Goal: Task Accomplishment & Management: Use online tool/utility

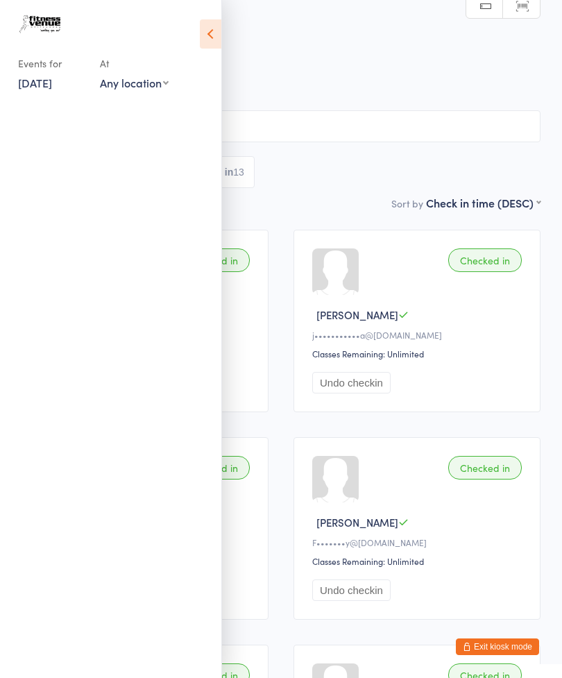
click at [207, 35] on icon at bounding box center [211, 33] width 22 height 29
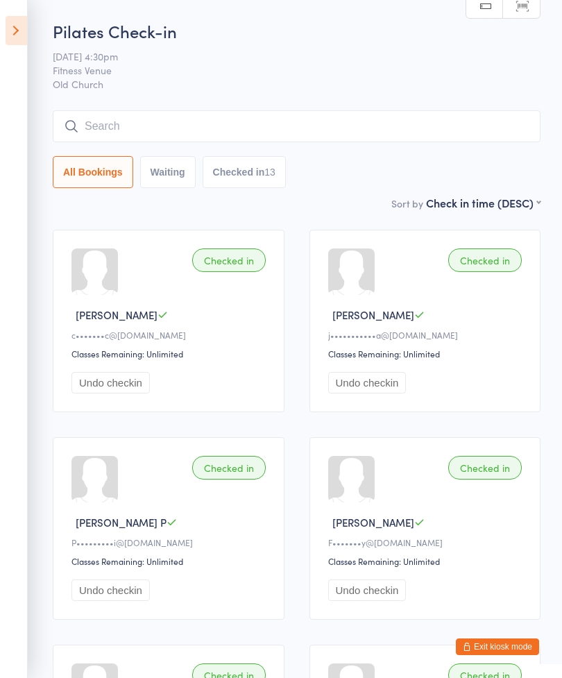
click at [6, 38] on icon at bounding box center [17, 30] width 22 height 29
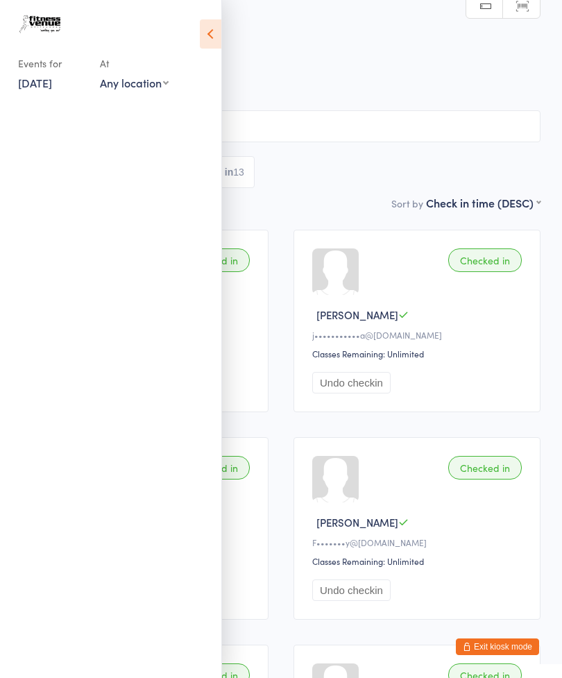
click at [127, 87] on select "Any location Old [DEMOGRAPHIC_DATA] Gym Group Fitness Squash Court 2 Squash Cou…" at bounding box center [134, 82] width 69 height 15
select select "0"
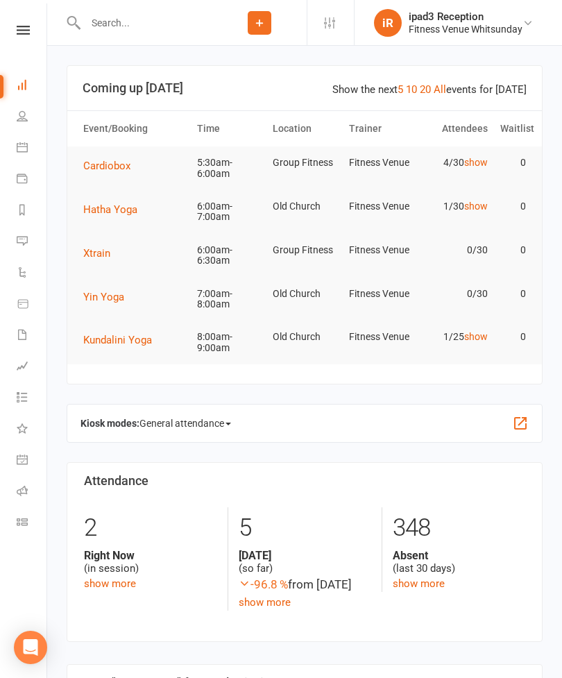
click at [21, 518] on icon at bounding box center [22, 521] width 11 height 11
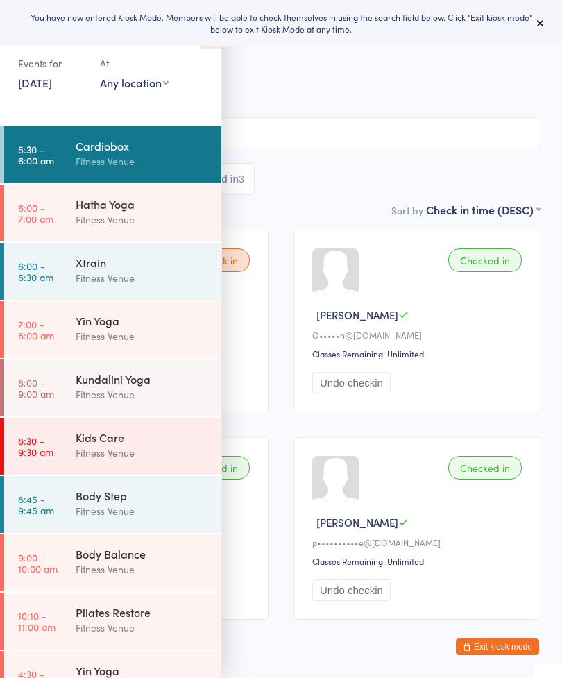
click at [127, 83] on select "Any location Old [DEMOGRAPHIC_DATA] Gym Group Fitness Squash Court 2 Squash Cou…" at bounding box center [134, 82] width 69 height 15
select select "0"
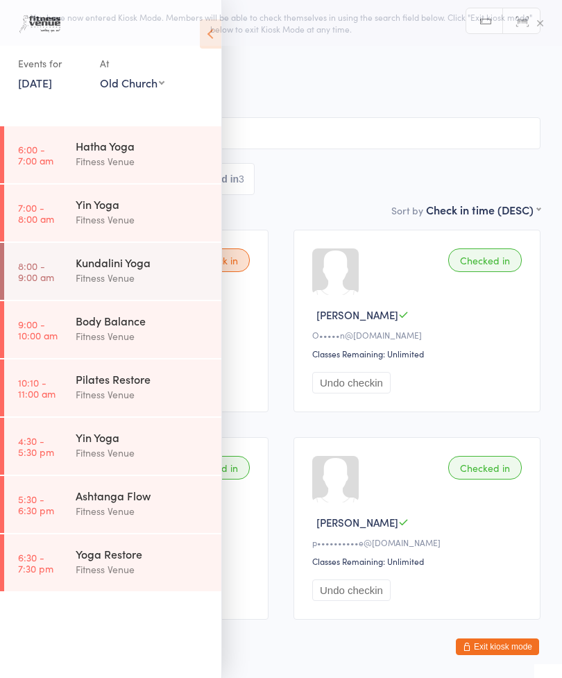
click at [99, 163] on div "Fitness Venue" at bounding box center [143, 161] width 134 height 16
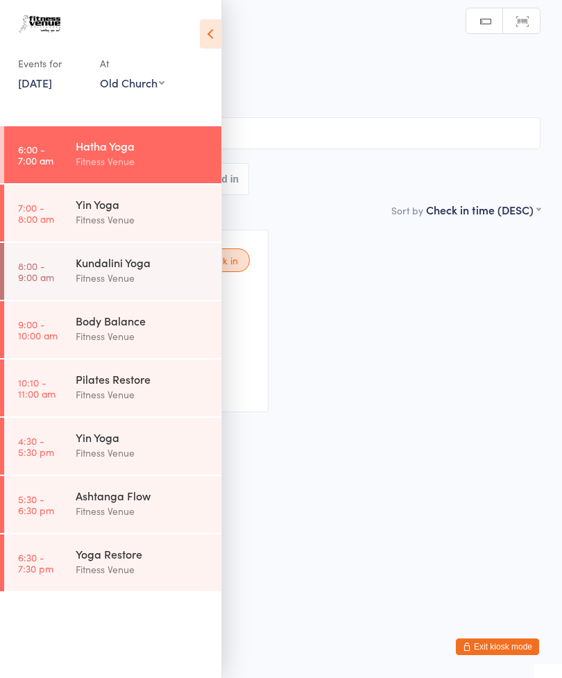
click at [201, 36] on icon at bounding box center [211, 33] width 22 height 29
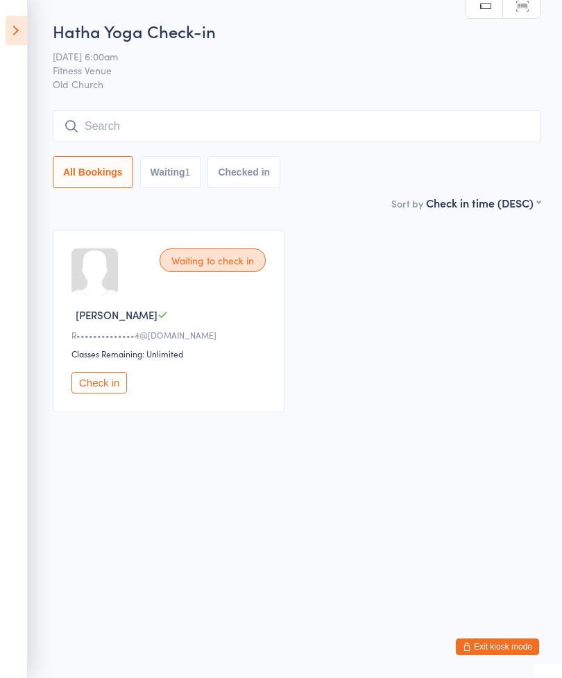
click at [6, 33] on icon at bounding box center [17, 30] width 22 height 29
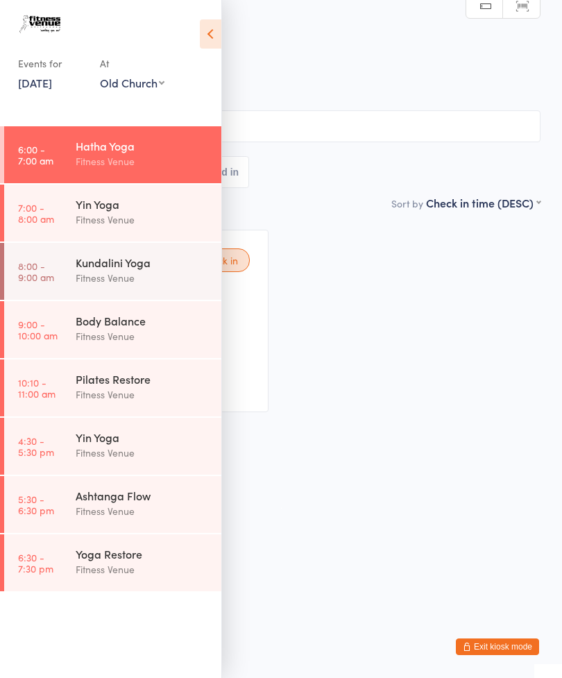
click at [52, 83] on link "13 Aug, 2025" at bounding box center [35, 82] width 34 height 15
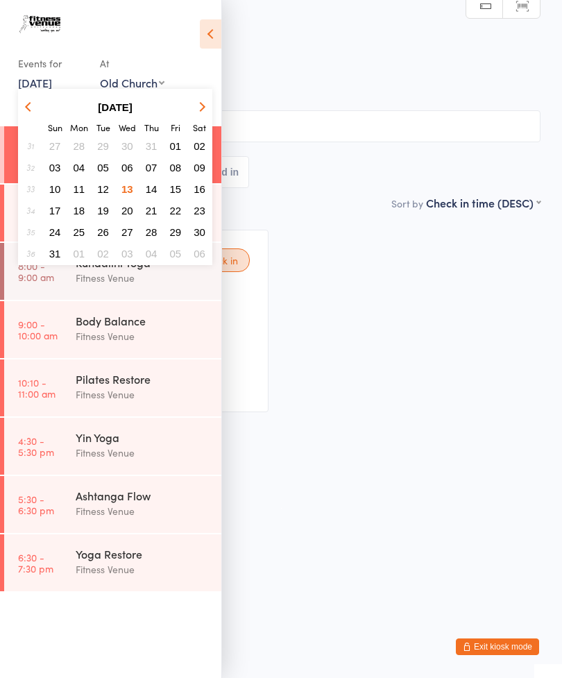
click at [31, 110] on icon "button" at bounding box center [30, 107] width 10 height 10
click at [130, 190] on span "16" at bounding box center [127, 189] width 12 height 12
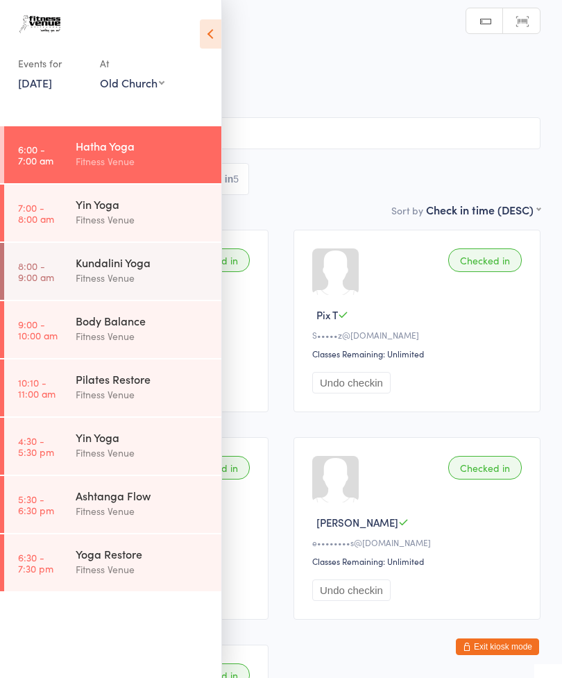
click at [209, 44] on icon at bounding box center [211, 33] width 22 height 29
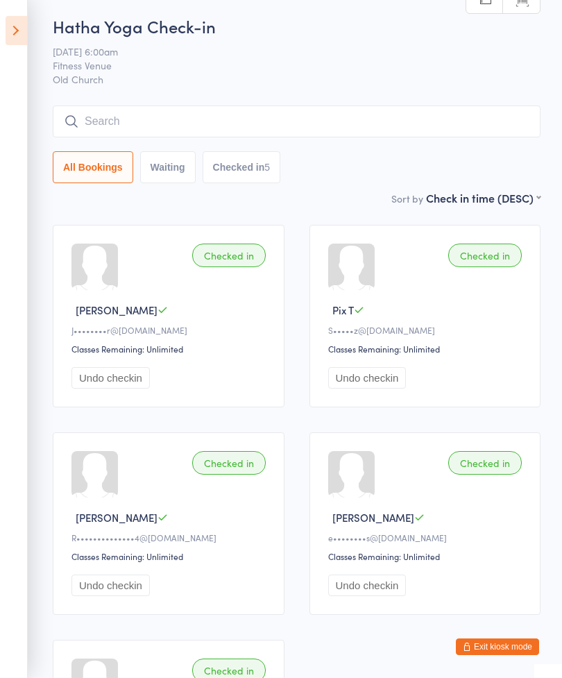
scroll to position [23, 0]
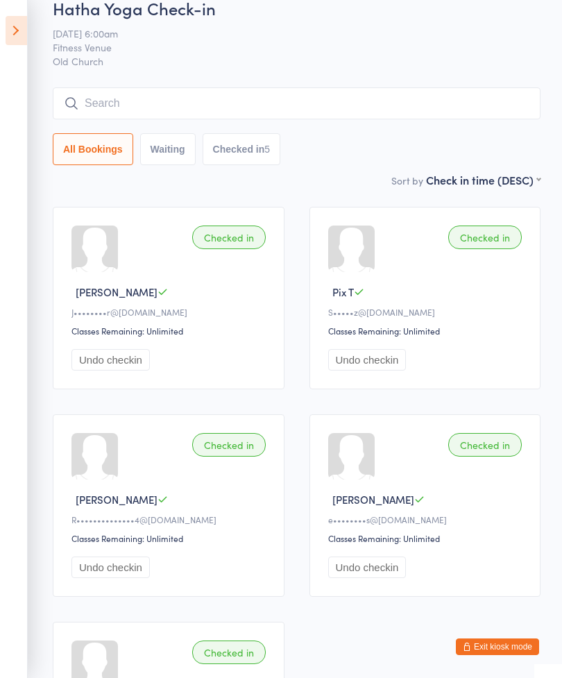
click at [16, 33] on icon at bounding box center [17, 30] width 22 height 29
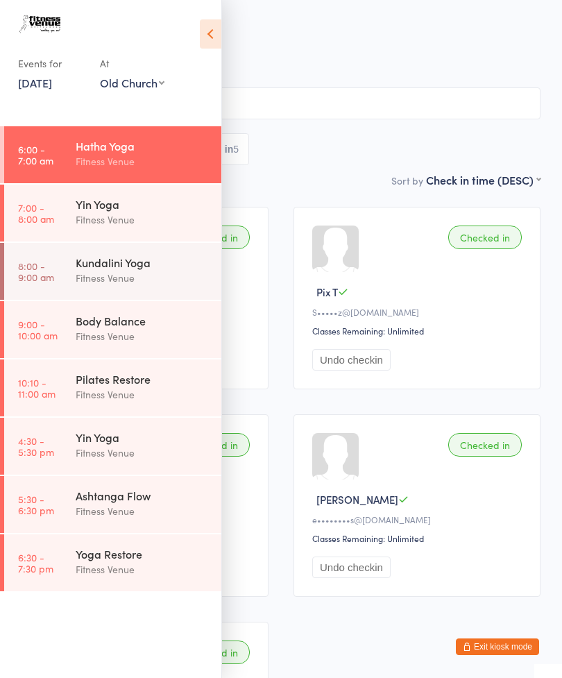
click at [52, 83] on link "16 Jul, 2025" at bounding box center [35, 82] width 34 height 15
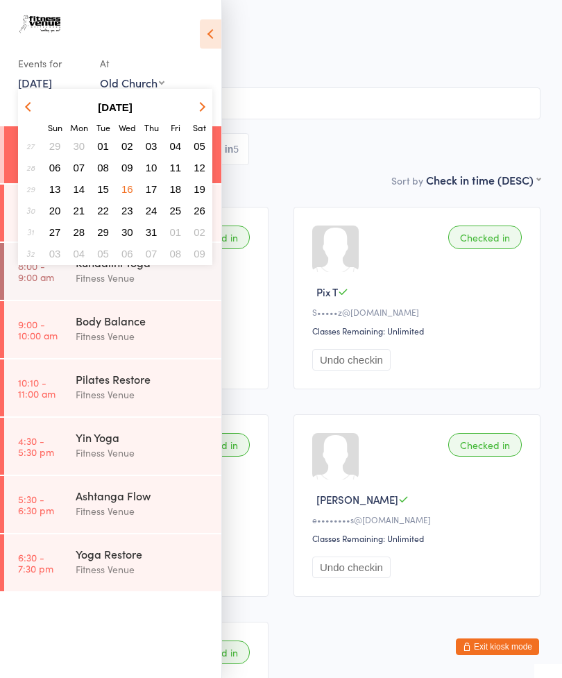
click at [128, 214] on span "23" at bounding box center [127, 211] width 12 height 12
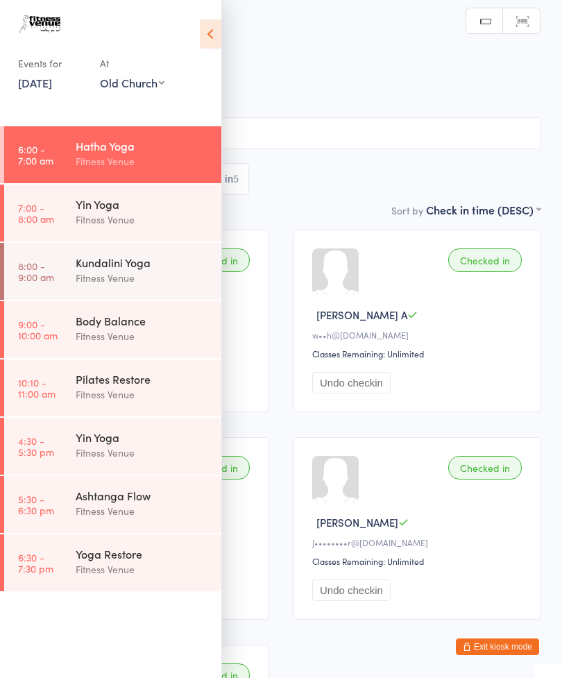
click at [203, 40] on icon at bounding box center [211, 33] width 22 height 29
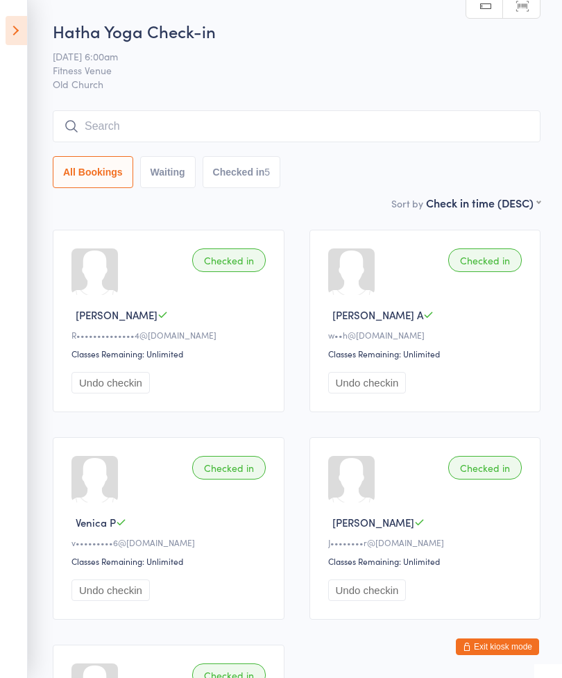
click at [19, 30] on icon at bounding box center [17, 30] width 22 height 29
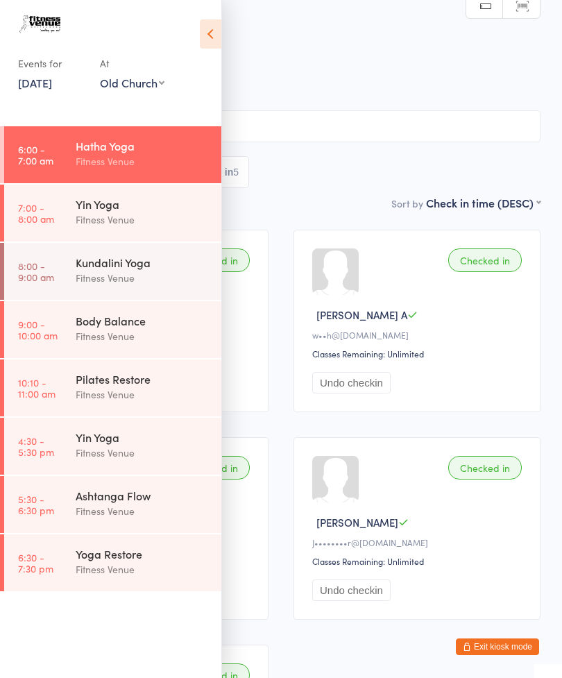
click at [46, 81] on link "23 Jul, 2025" at bounding box center [35, 82] width 34 height 15
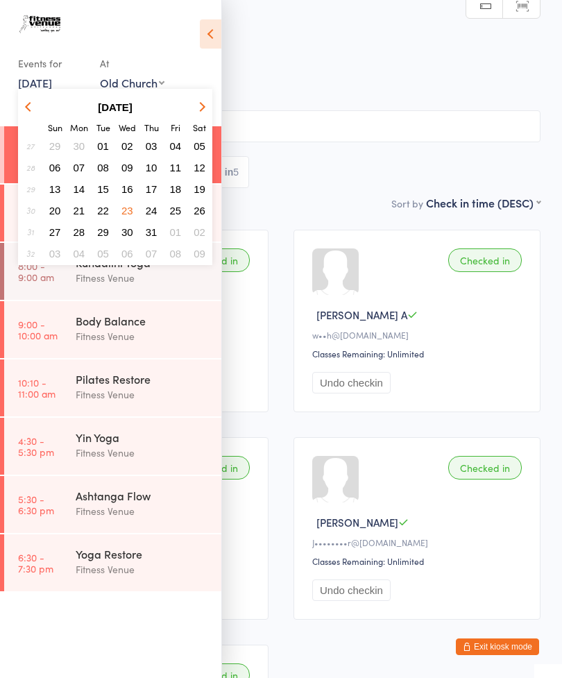
click at [199, 104] on button "button" at bounding box center [199, 107] width 21 height 19
click at [126, 191] on span "13" at bounding box center [127, 189] width 12 height 12
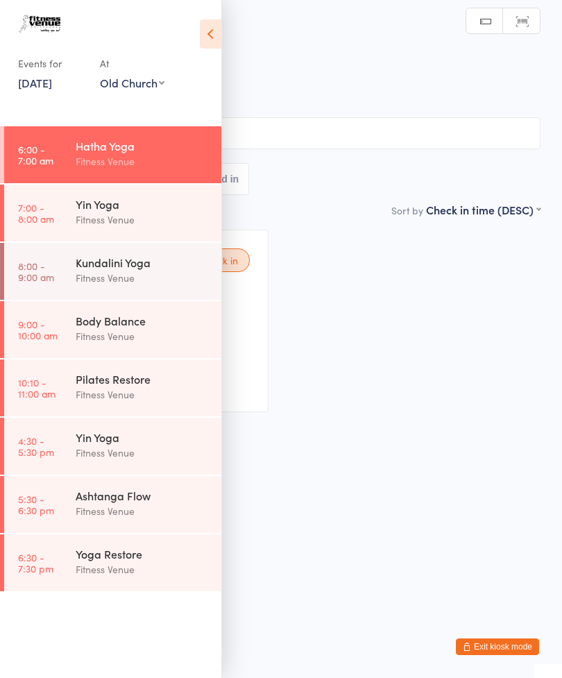
click at [206, 35] on icon at bounding box center [211, 33] width 22 height 29
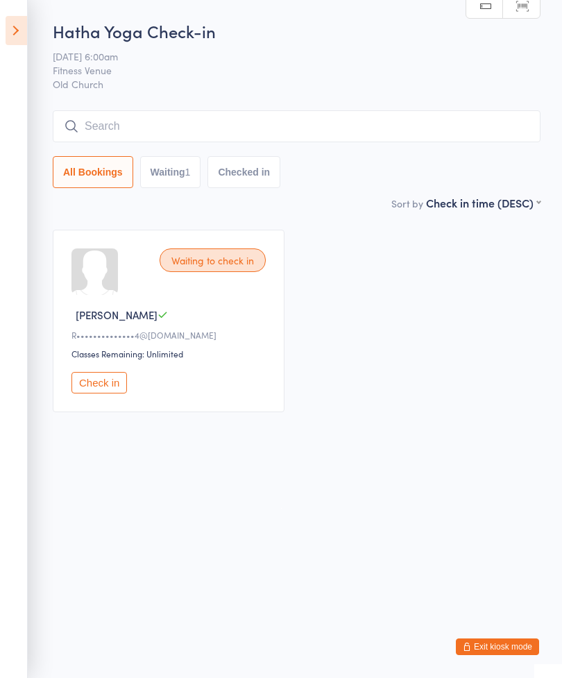
click at [144, 128] on input "search" at bounding box center [297, 126] width 488 height 32
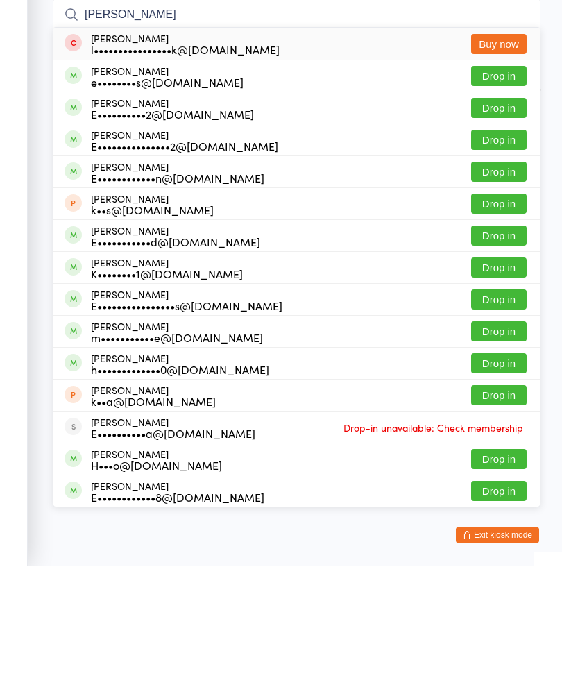
type input "Ellen"
click at [501, 178] on button "Drop in" at bounding box center [499, 188] width 56 height 20
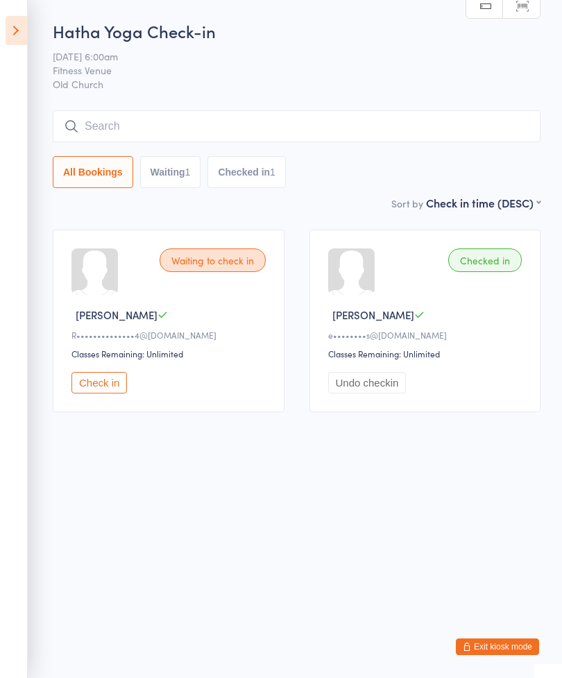
click at [216, 271] on div "Waiting to check in" at bounding box center [213, 260] width 106 height 24
click at [92, 384] on button "Check in" at bounding box center [99, 383] width 56 height 22
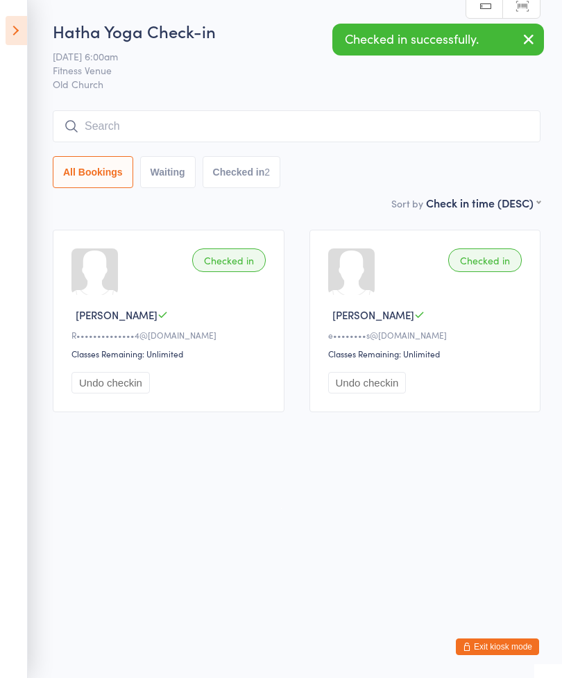
click at [115, 139] on input "search" at bounding box center [297, 126] width 488 height 32
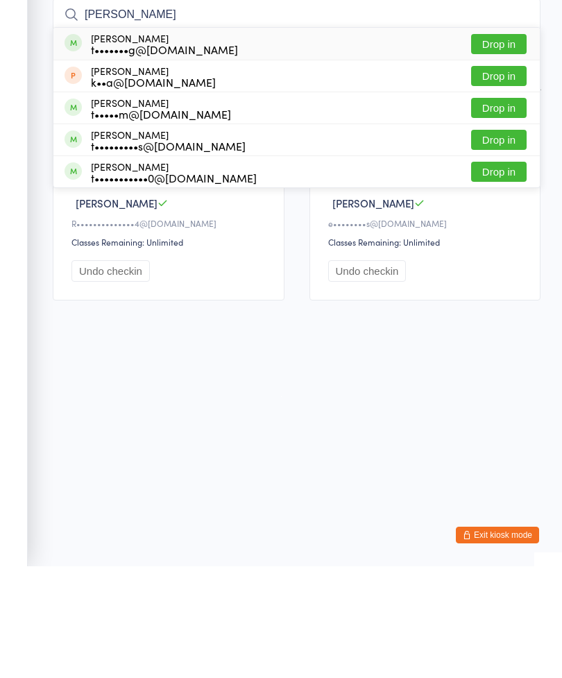
type input "Tim o"
click at [499, 146] on button "Drop in" at bounding box center [499, 156] width 56 height 20
